Goal: Book appointment/travel/reservation

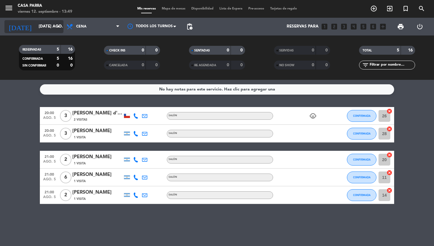
click at [55, 25] on input "[DATE] ago." at bounding box center [62, 26] width 53 height 11
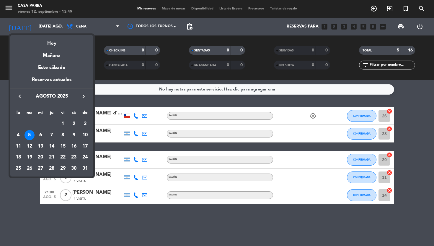
click at [99, 71] on div at bounding box center [217, 123] width 434 height 246
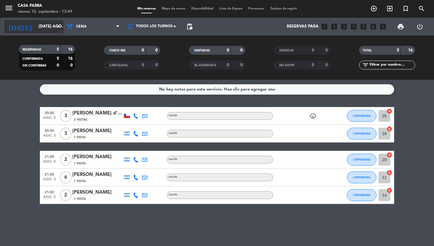
click at [50, 23] on input "[DATE] ago." at bounding box center [62, 26] width 53 height 11
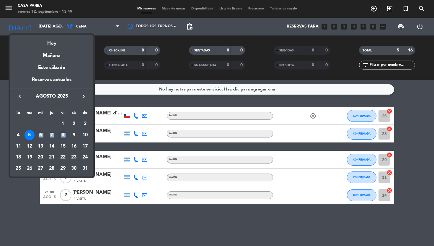
drag, startPoint x: 38, startPoint y: 133, endPoint x: 67, endPoint y: 136, distance: 29.3
click at [67, 136] on tr "4 5 6 7 8 9 10" at bounding box center [52, 134] width 78 height 11
click at [67, 136] on div "8" at bounding box center [63, 135] width 10 height 10
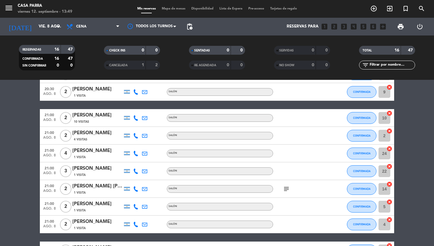
scroll to position [53, 0]
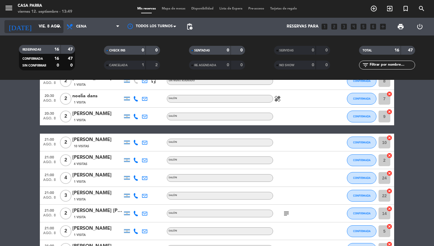
click at [55, 30] on input "vie. 8 ago." at bounding box center [62, 26] width 53 height 11
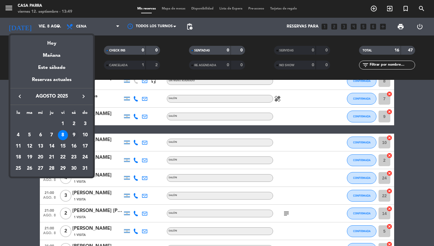
click at [75, 135] on div "9" at bounding box center [74, 135] width 10 height 10
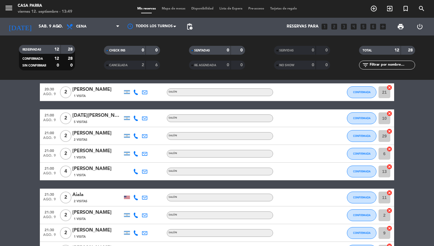
scroll to position [0, 0]
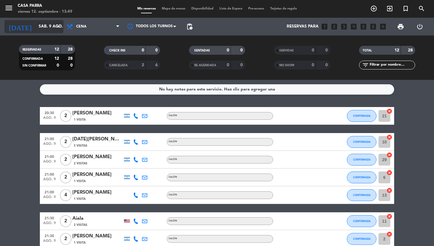
click at [48, 28] on input "sáb. 9 ago." at bounding box center [62, 26] width 53 height 11
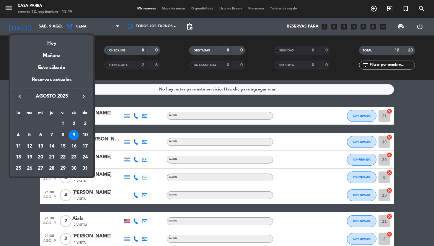
click at [64, 136] on div "8" at bounding box center [63, 135] width 10 height 10
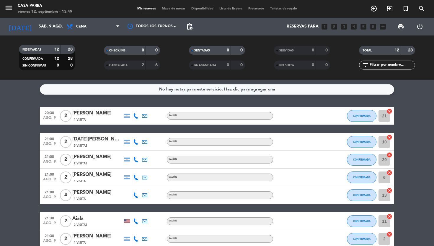
type input "vie. 8 ago."
